Goal: Information Seeking & Learning: Learn about a topic

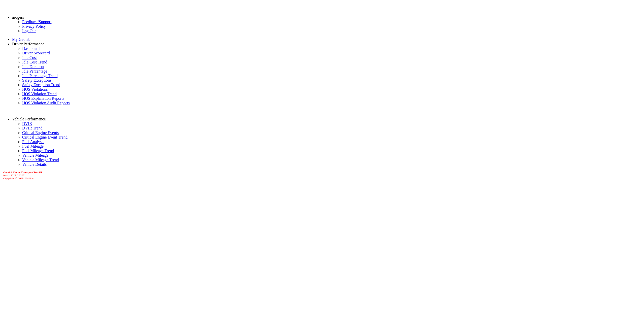
select select "******"
click at [35, 55] on link "Driver Scorecard" at bounding box center [36, 53] width 28 height 4
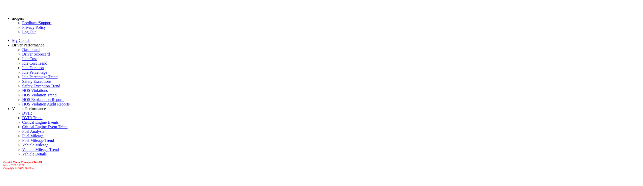
scroll to position [76, 0]
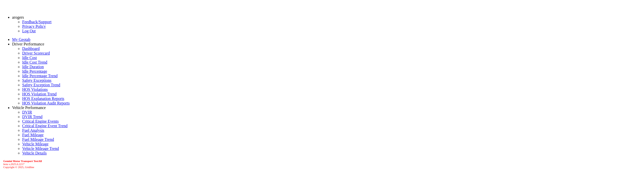
scroll to position [151, 0]
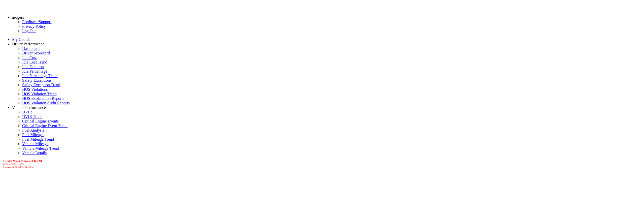
drag, startPoint x: 110, startPoint y: 87, endPoint x: 72, endPoint y: 85, distance: 38.1
drag, startPoint x: 72, startPoint y: 85, endPoint x: 110, endPoint y: 84, distance: 38.0
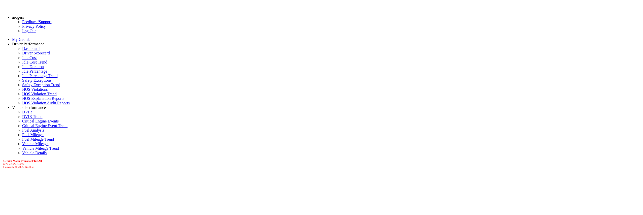
drag, startPoint x: 112, startPoint y: 84, endPoint x: 71, endPoint y: 85, distance: 40.6
drag, startPoint x: 71, startPoint y: 85, endPoint x: 80, endPoint y: 86, distance: 8.9
copy div "Michael Lain Gemini Region 509"
click at [34, 51] on link "Dashboard" at bounding box center [30, 48] width 17 height 4
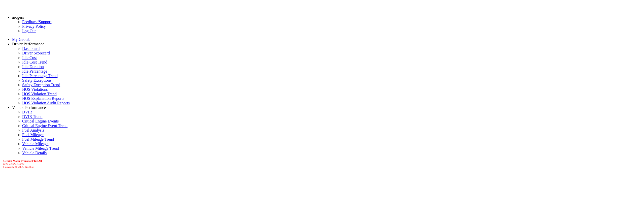
select select "******"
click at [26, 55] on link "Driver Scorecard" at bounding box center [36, 53] width 28 height 4
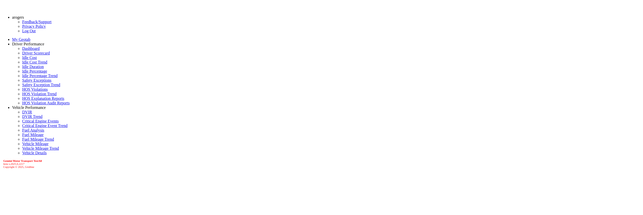
drag, startPoint x: 453, startPoint y: 26, endPoint x: 484, endPoint y: 30, distance: 31.7
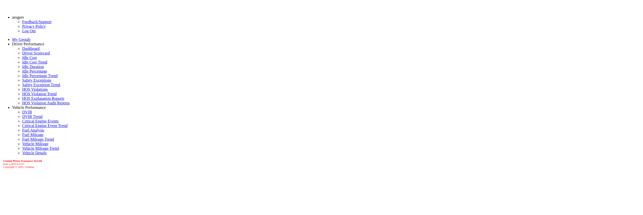
drag, startPoint x: 102, startPoint y: 72, endPoint x: 103, endPoint y: 74, distance: 2.6
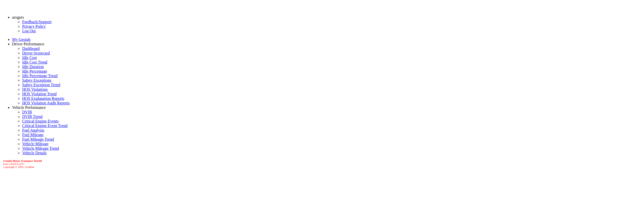
drag, startPoint x: 492, startPoint y: 134, endPoint x: 497, endPoint y: 133, distance: 5.1
drag, startPoint x: 493, startPoint y: 134, endPoint x: 498, endPoint y: 134, distance: 5.1
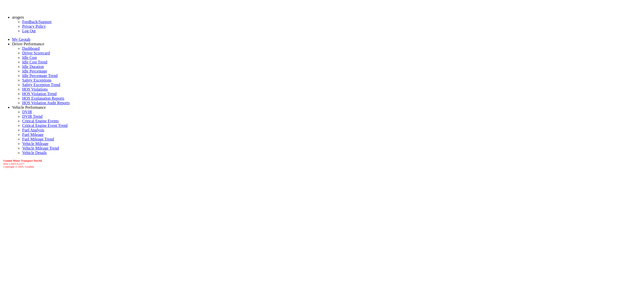
scroll to position [43, 0]
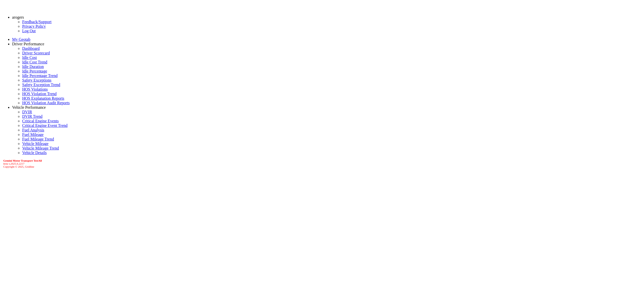
scroll to position [473, 0]
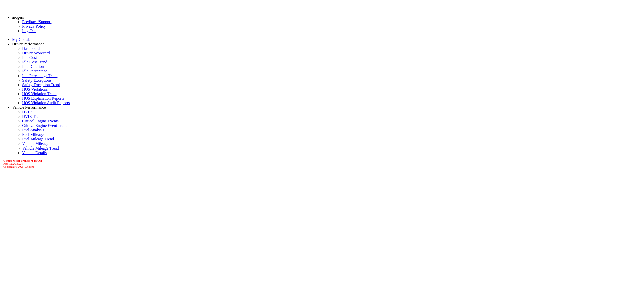
select select "**"
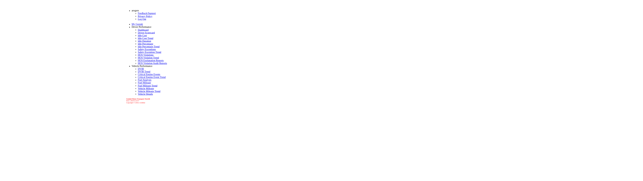
scroll to position [0, 0]
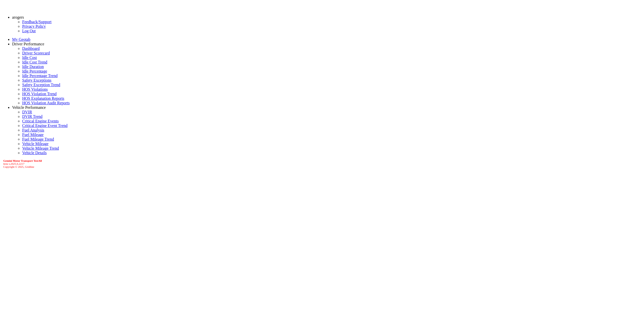
click at [36, 51] on link "Dashboard" at bounding box center [30, 48] width 17 height 4
select select "******"
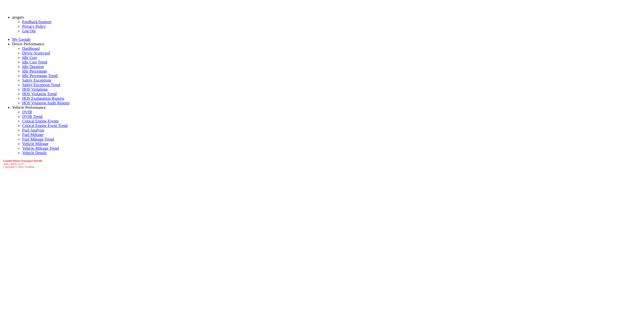
drag, startPoint x: 70, startPoint y: 56, endPoint x: 120, endPoint y: 61, distance: 50.9
copy p "[PERSON_NAME]"
